Goal: Transaction & Acquisition: Purchase product/service

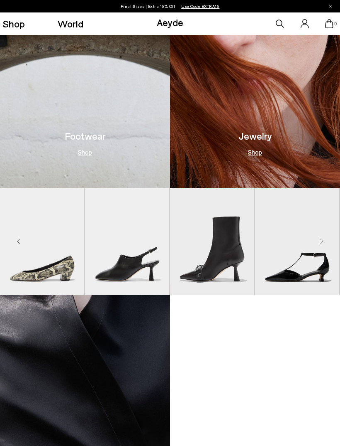
scroll to position [719, 0]
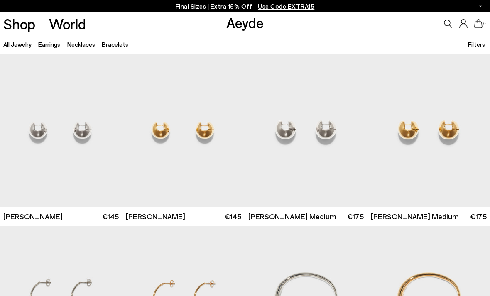
scroll to position [2186, 0]
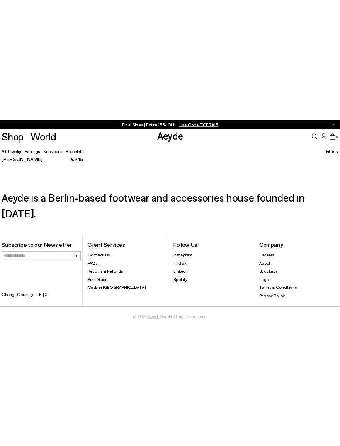
scroll to position [3007, 0]
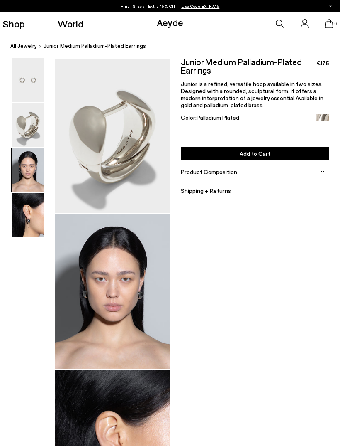
scroll to position [311, 0]
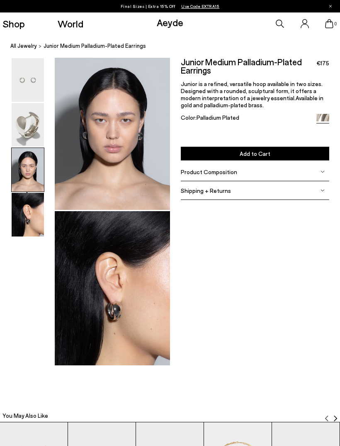
click at [32, 218] on img at bounding box center [28, 215] width 32 height 44
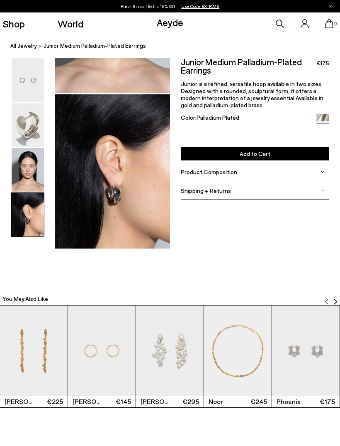
scroll to position [428, 0]
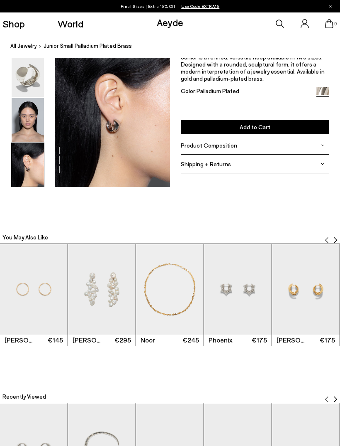
scroll to position [523, 0]
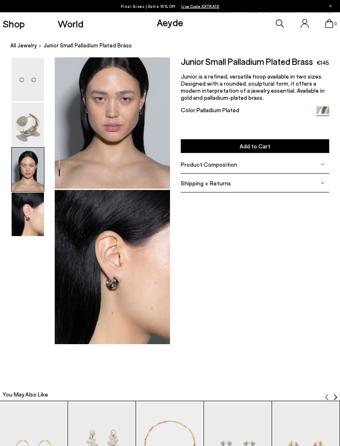
scroll to position [312, 0]
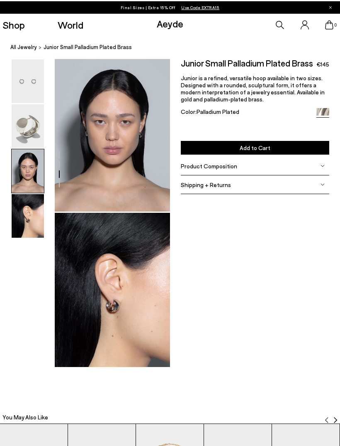
click at [123, 161] on div at bounding box center [85, 55] width 170 height 619
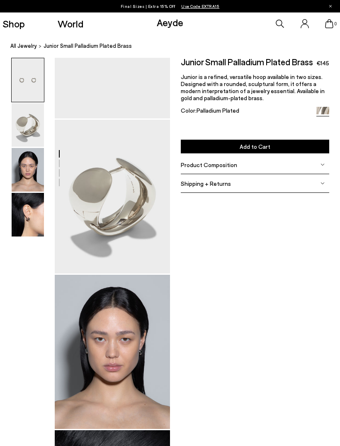
scroll to position [0, 0]
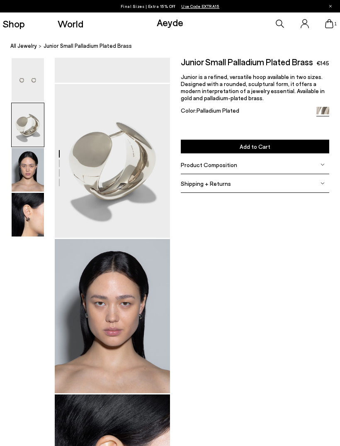
scroll to position [130, 0]
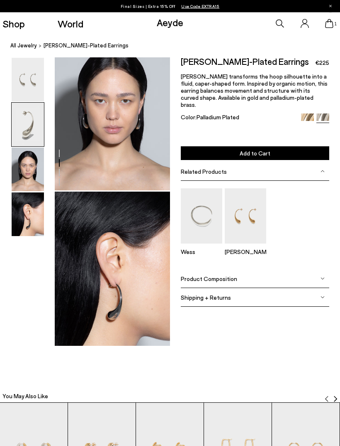
scroll to position [523, 0]
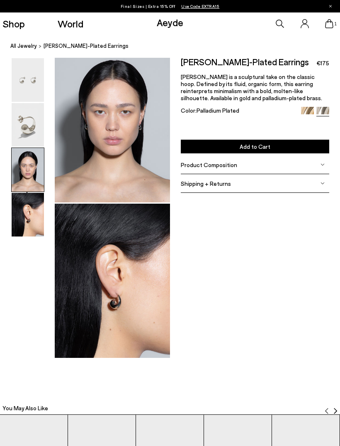
scroll to position [311, 0]
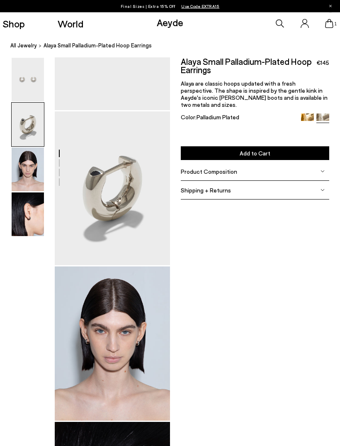
scroll to position [102, 0]
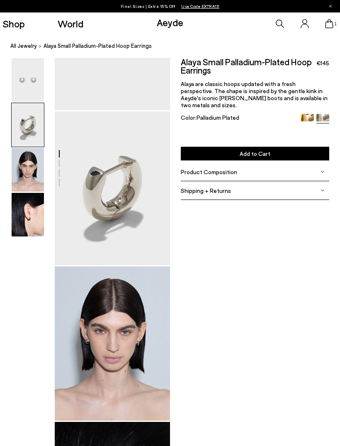
click at [107, 331] on div at bounding box center [85, 265] width 170 height 619
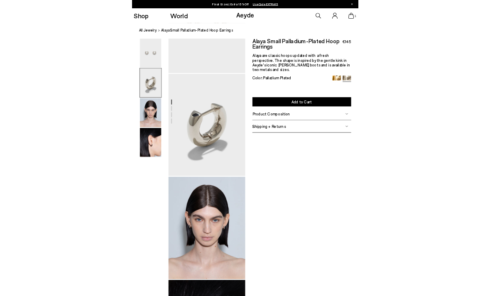
scroll to position [357, 0]
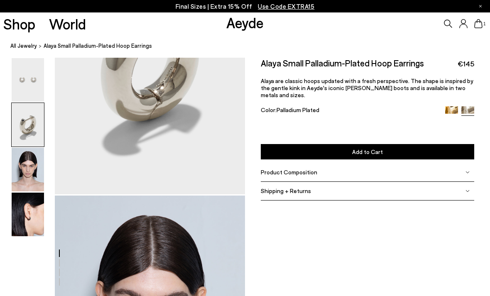
click at [153, 262] on div at bounding box center [122, 202] width 245 height 1003
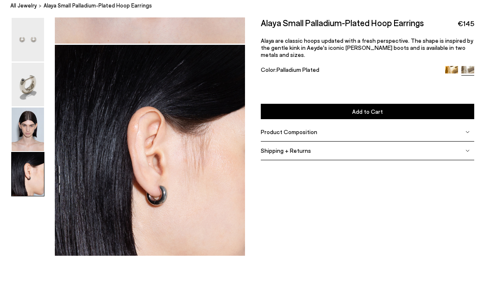
scroll to position [762, 0]
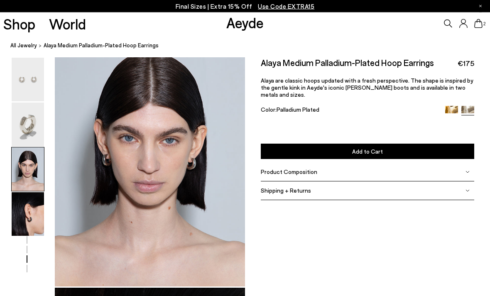
scroll to position [510, 0]
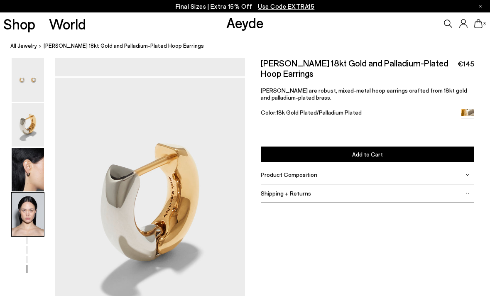
click at [27, 214] on img at bounding box center [28, 215] width 32 height 44
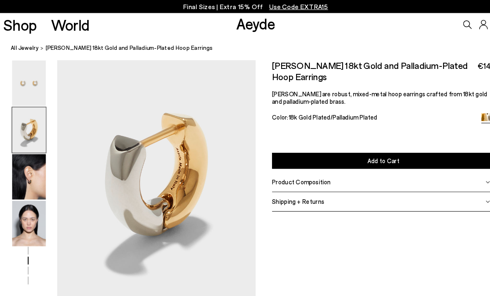
scroll to position [268, 0]
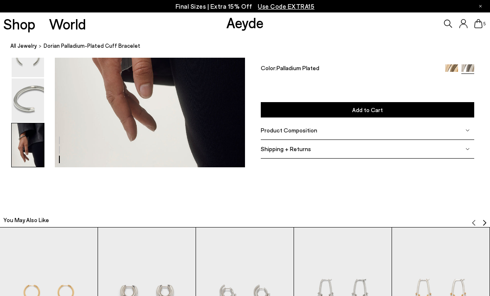
scroll to position [639, 0]
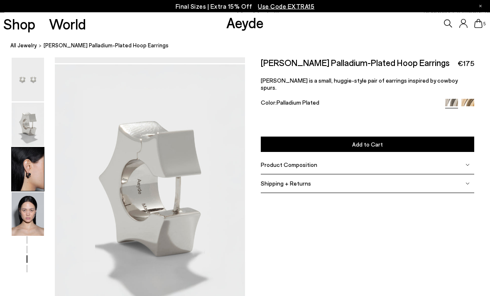
scroll to position [510, 0]
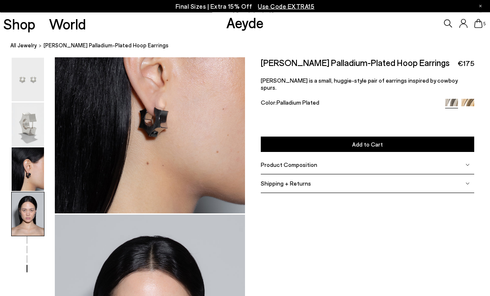
click at [37, 96] on img at bounding box center [28, 80] width 32 height 44
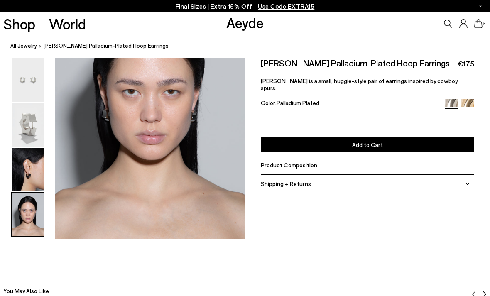
scroll to position [848, 0]
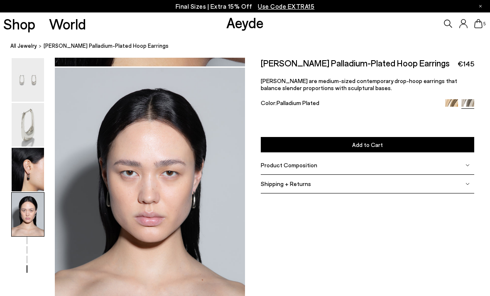
scroll to position [766, 0]
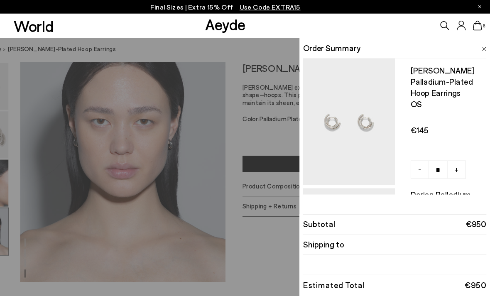
scroll to position [802, 0]
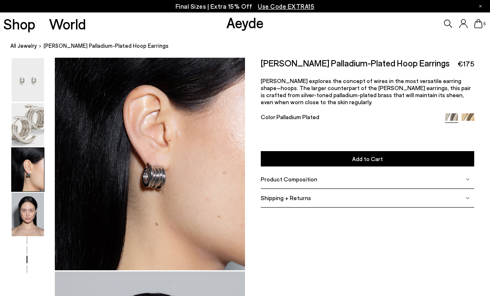
scroll to position [536, 0]
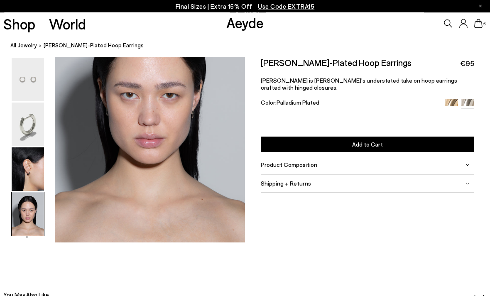
scroll to position [822, 0]
